Goal: Task Accomplishment & Management: Manage account settings

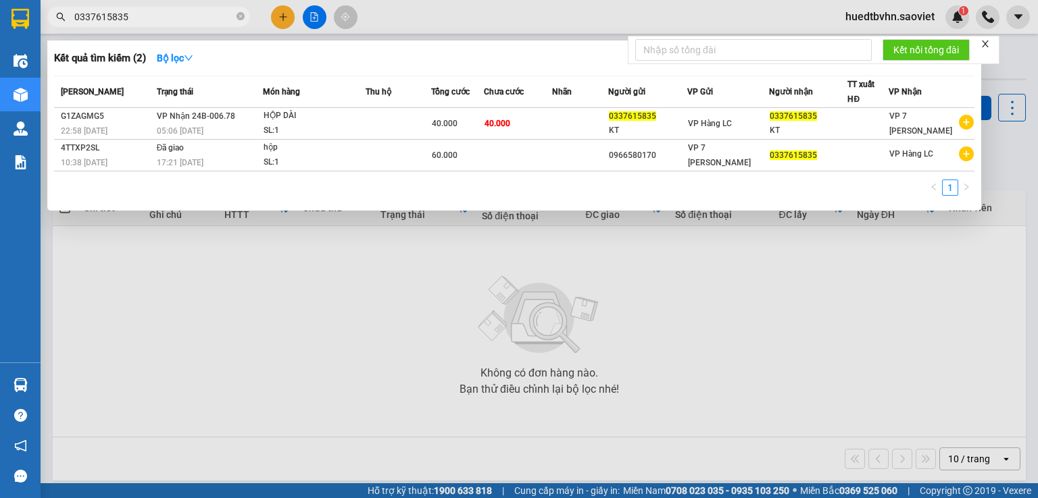
click at [247, 16] on span "0337615835" at bounding box center [148, 17] width 203 height 20
click at [232, 20] on input "0337615835" at bounding box center [153, 16] width 159 height 15
click at [240, 18] on icon "close-circle" at bounding box center [240, 16] width 8 height 8
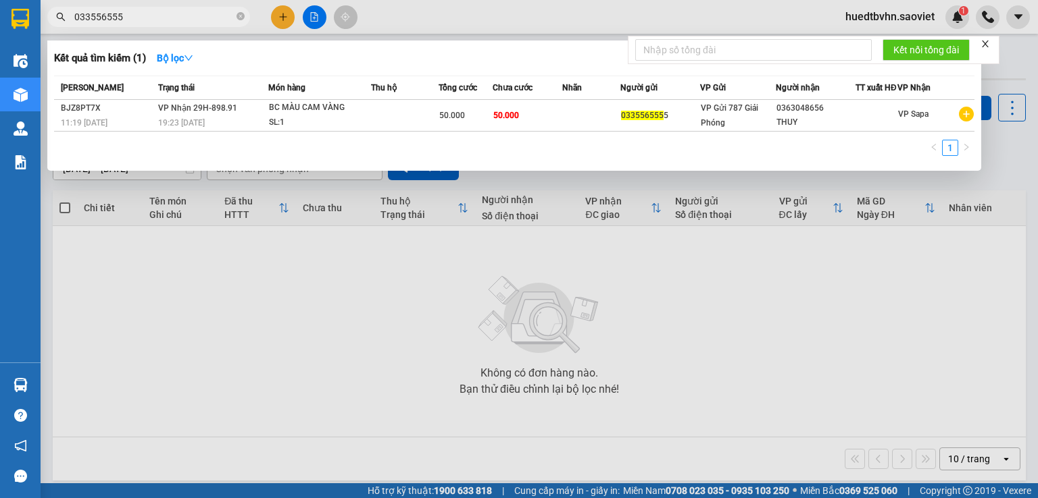
type input "033556555"
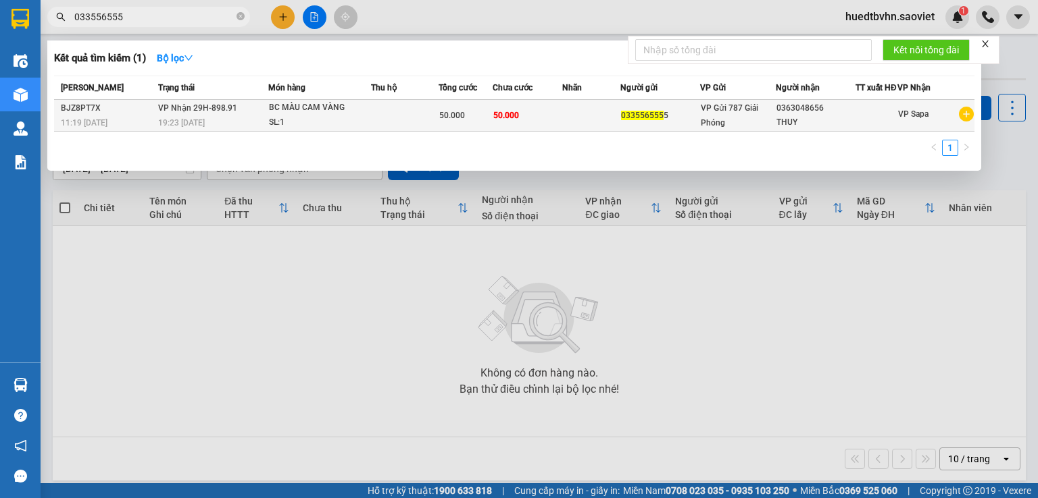
click at [202, 113] on span "[PERSON_NAME] 29H-898.91" at bounding box center [197, 107] width 79 height 9
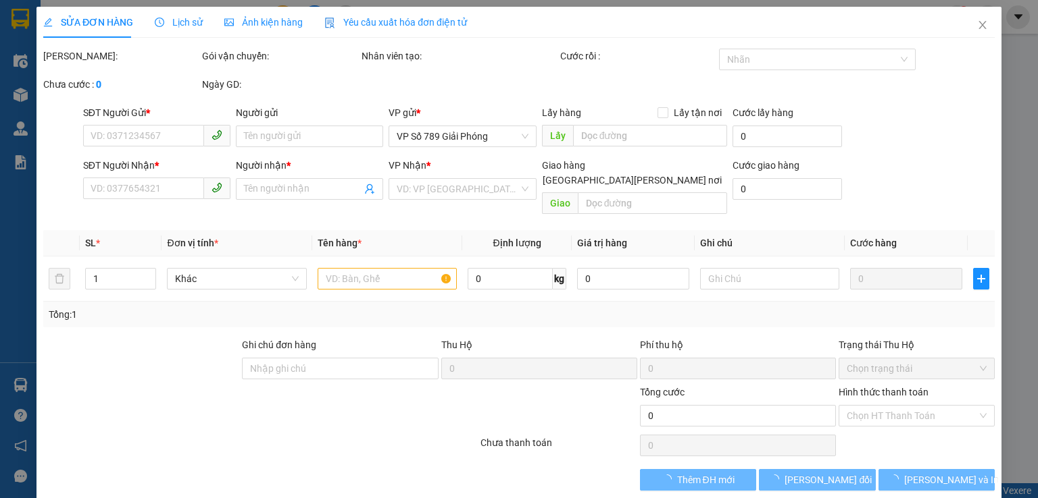
type input "0335565555"
type input "0363048656"
type input "THUY"
type input "50.000"
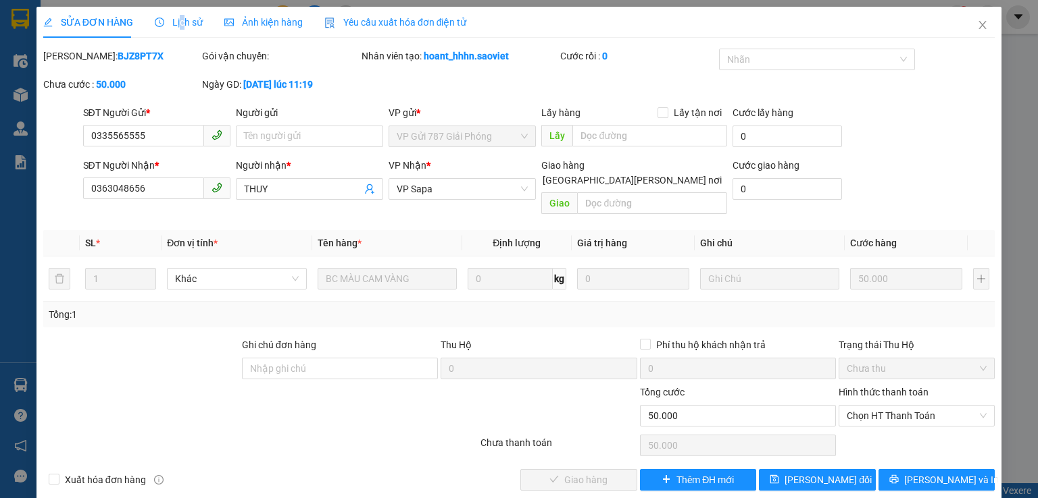
click at [178, 18] on span "Lịch sử" at bounding box center [179, 22] width 48 height 11
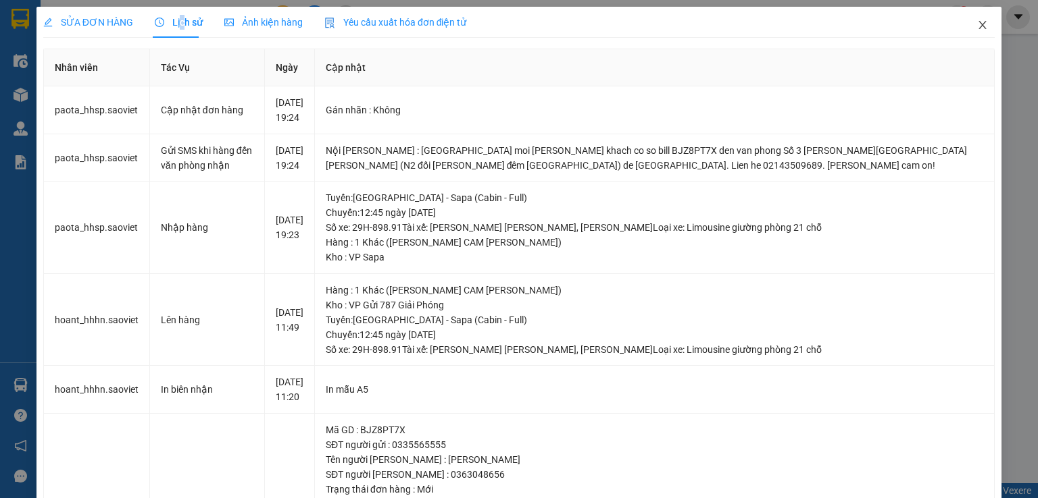
click at [977, 22] on icon "close" at bounding box center [982, 25] width 11 height 11
